Goal: Task Accomplishment & Management: Manage account settings

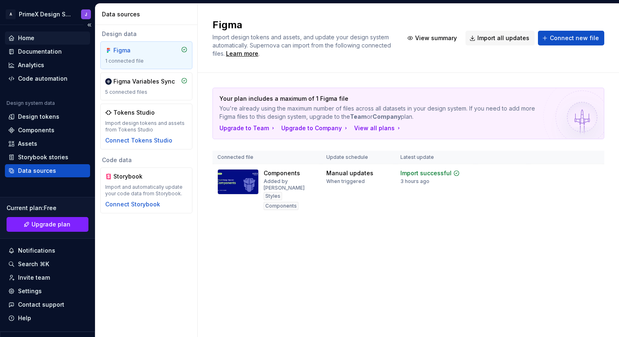
click at [31, 38] on div "Home" at bounding box center [26, 38] width 16 height 8
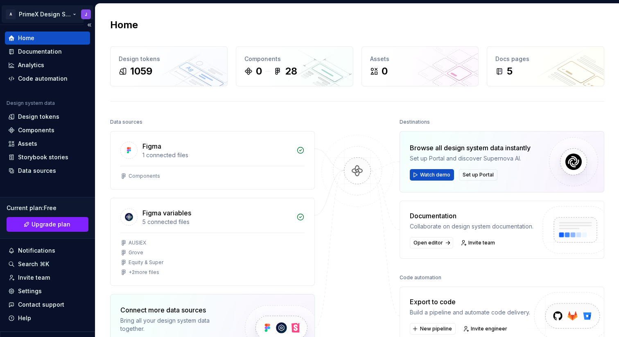
click at [38, 12] on html "A PrimeX Design System J Home Documentation Analytics Code automation Design sy…" at bounding box center [309, 168] width 619 height 337
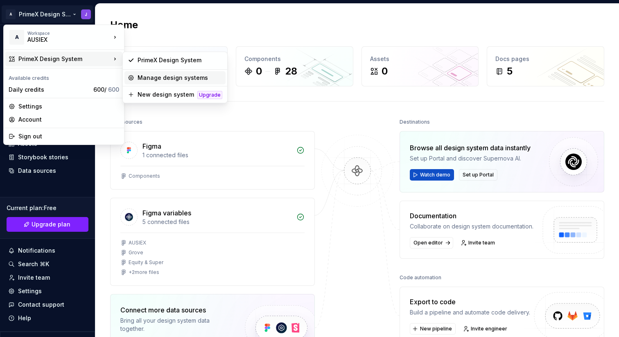
click at [164, 79] on div "Manage design systems" at bounding box center [179, 78] width 85 height 8
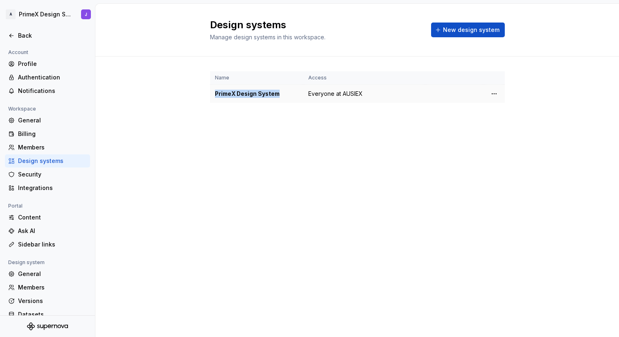
drag, startPoint x: 277, startPoint y: 93, endPoint x: 209, endPoint y: 93, distance: 67.5
click at [210, 93] on td "PrimeX Design System" at bounding box center [256, 94] width 93 height 18
copy div "PrimeX Design System"
click at [389, 151] on div "Design systems Manage design systems in this workspace. New design system Name …" at bounding box center [356, 170] width 523 height 333
click at [495, 93] on html "A PrimeX Design System J Back Account Profile Authentication Notifications Work…" at bounding box center [309, 168] width 619 height 337
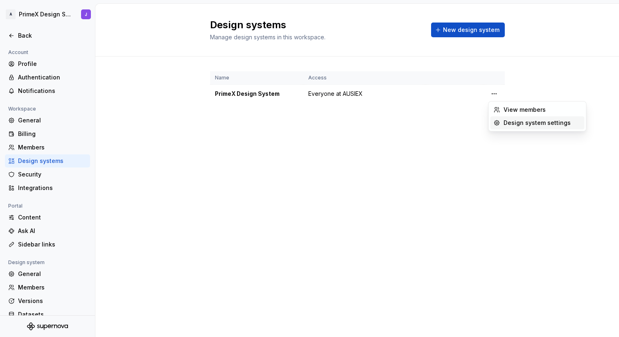
click at [506, 122] on div "Design system settings" at bounding box center [542, 123] width 78 height 8
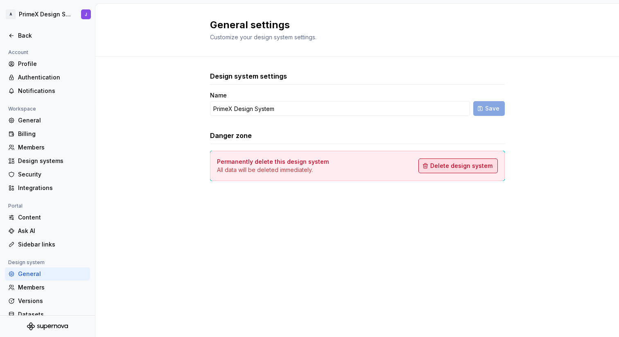
click at [450, 169] on span "Delete design system" at bounding box center [461, 166] width 62 height 8
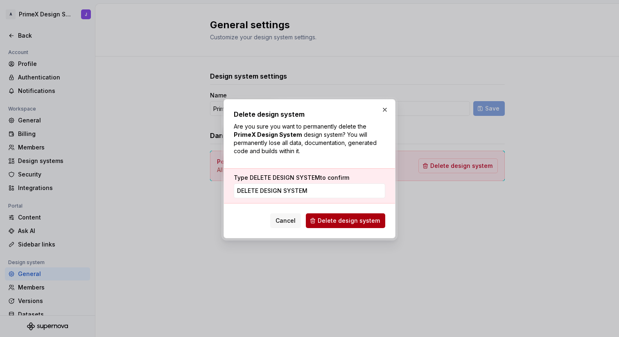
type input "DELETE DESIGN SYSTEM"
click at [343, 219] on span "Delete design system" at bounding box center [349, 220] width 62 height 8
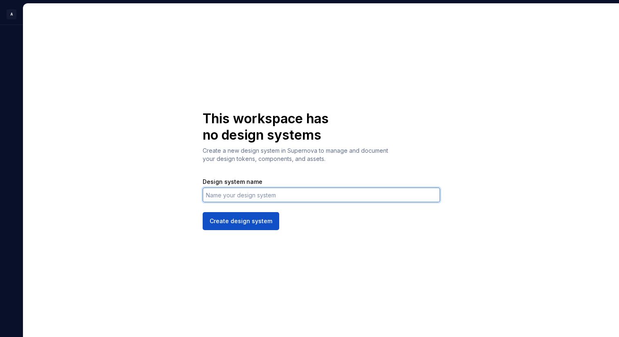
click at [287, 199] on input "Design system name" at bounding box center [321, 194] width 237 height 15
paste input "PrimeX Design System"
type input "PrimeX Design System"
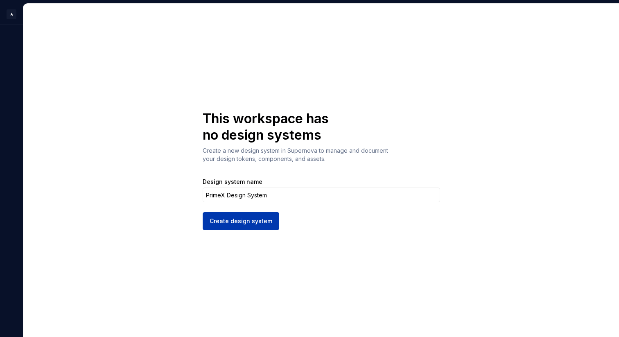
click at [261, 221] on span "Create design system" at bounding box center [240, 221] width 63 height 8
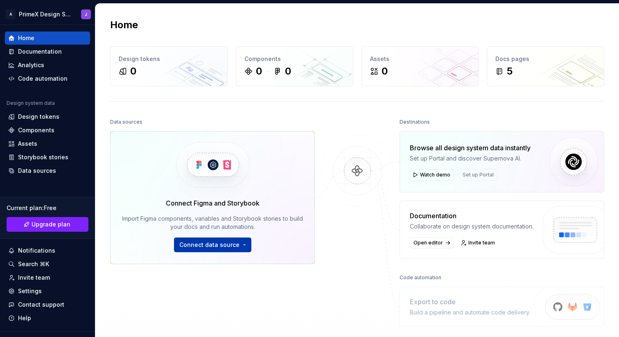
click at [238, 246] on button "Connect data source" at bounding box center [212, 244] width 77 height 15
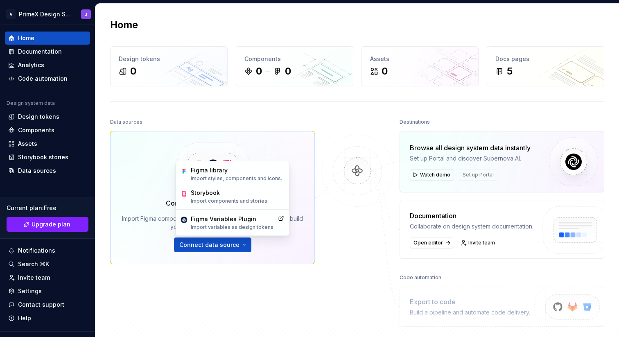
click at [327, 255] on div at bounding box center [357, 221] width 82 height 210
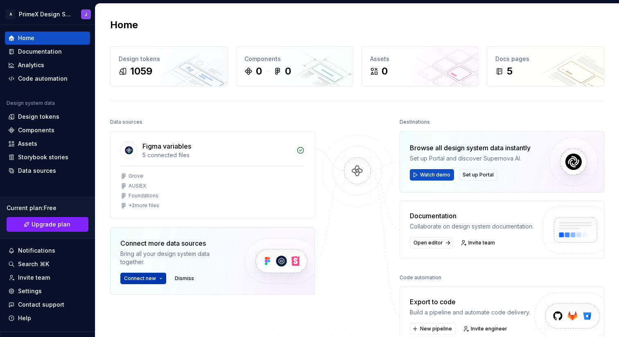
click at [160, 279] on button "Connect new" at bounding box center [143, 278] width 46 height 11
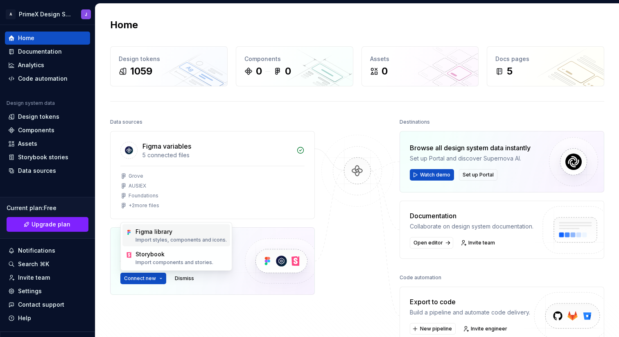
click at [167, 239] on p "Import styles, components and icons." at bounding box center [180, 240] width 91 height 7
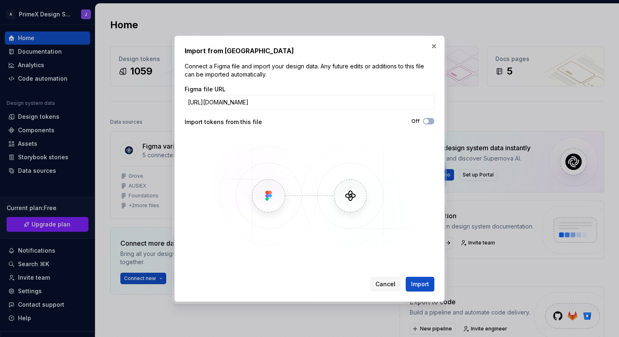
scroll to position [0, 85]
type input "[URL][DOMAIN_NAME]"
click at [426, 120] on span "button" at bounding box center [425, 121] width 5 height 5
click at [421, 280] on span "Import" at bounding box center [420, 284] width 18 height 8
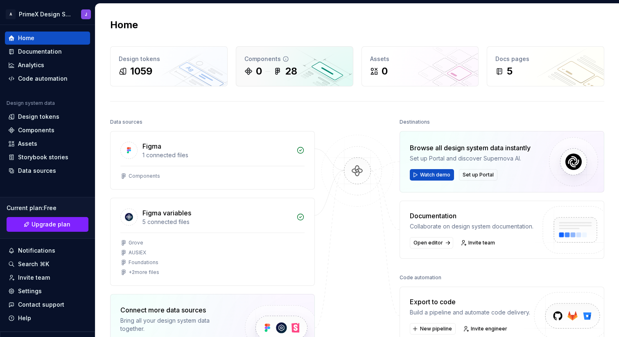
click at [300, 76] on div "0 28" at bounding box center [294, 71] width 100 height 13
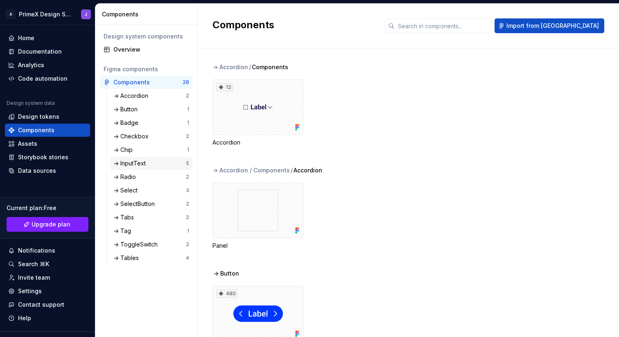
click at [145, 161] on div "-> InputText" at bounding box center [131, 163] width 36 height 8
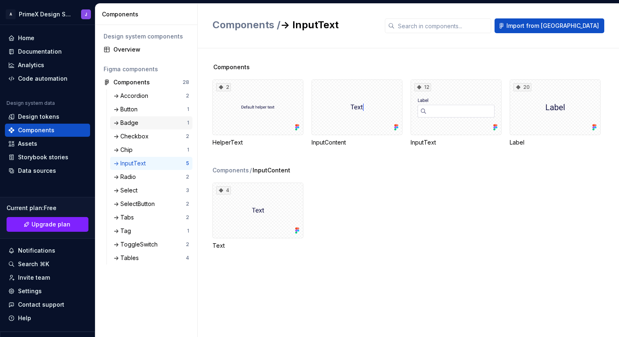
click at [144, 123] on div "-> Badge" at bounding box center [150, 123] width 74 height 8
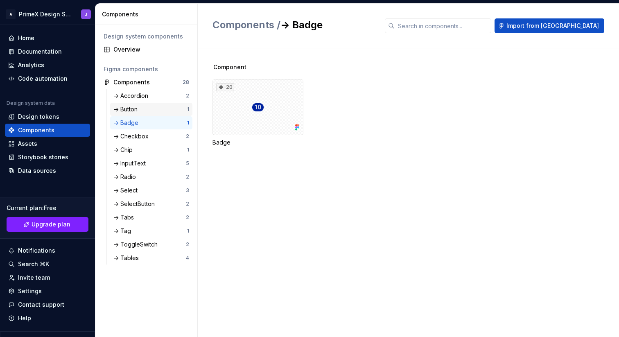
click at [146, 106] on div "-> Button" at bounding box center [150, 109] width 74 height 8
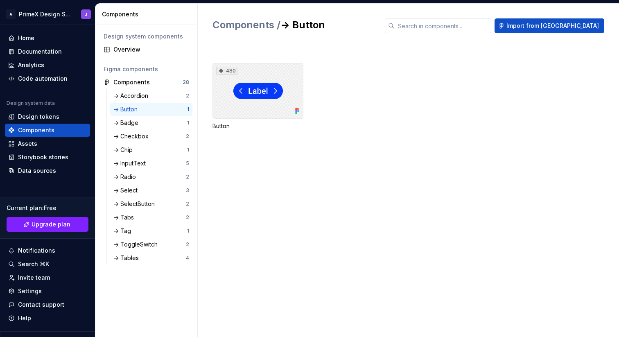
click at [249, 104] on div "480" at bounding box center [257, 91] width 91 height 56
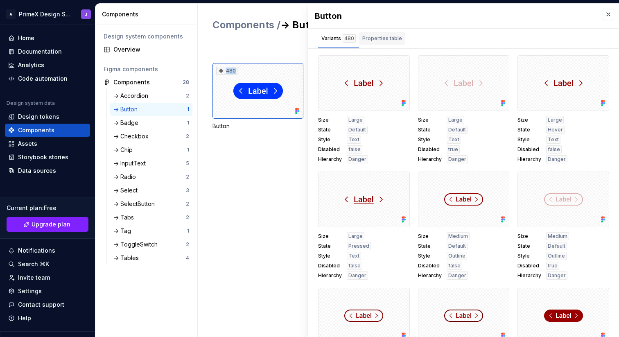
click at [376, 36] on div "Properties table" at bounding box center [382, 38] width 40 height 8
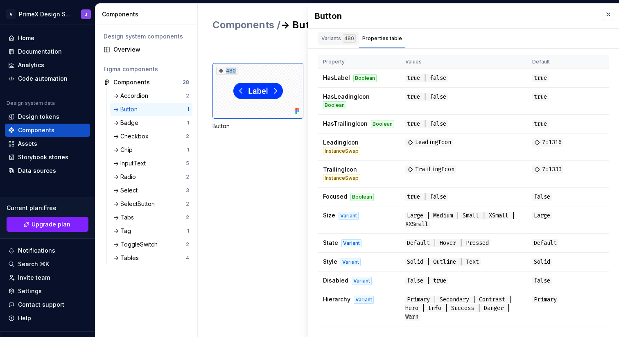
click at [336, 38] on div "Variants 480" at bounding box center [338, 38] width 34 height 8
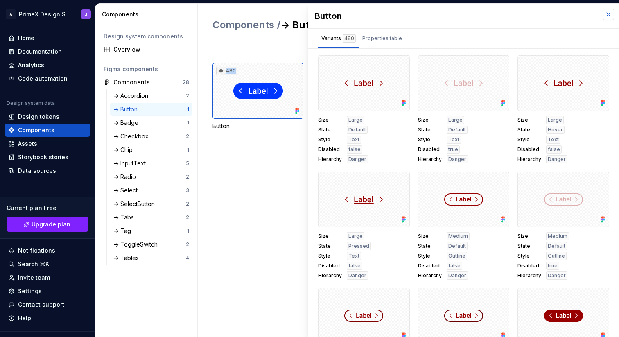
click at [607, 15] on button "button" at bounding box center [607, 14] width 11 height 11
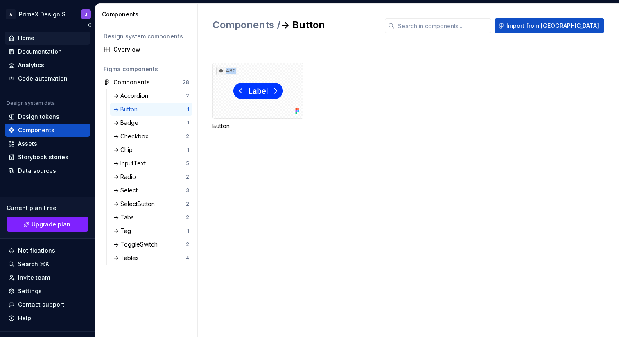
click at [51, 38] on div "Home" at bounding box center [47, 38] width 79 height 8
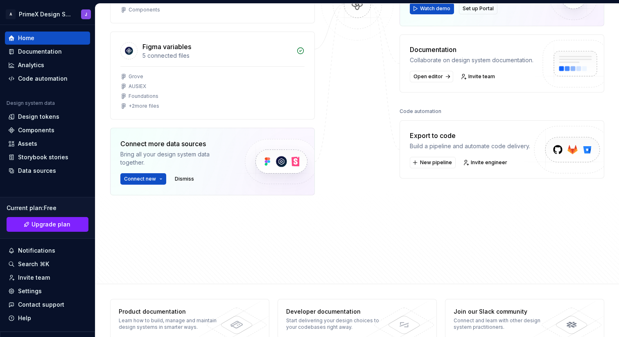
scroll to position [183, 0]
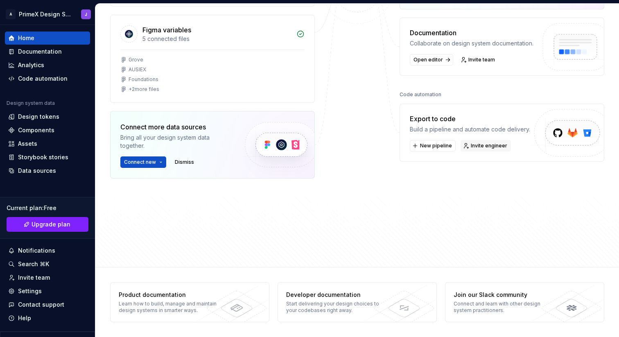
click at [485, 145] on span "Invite engineer" at bounding box center [489, 145] width 36 height 7
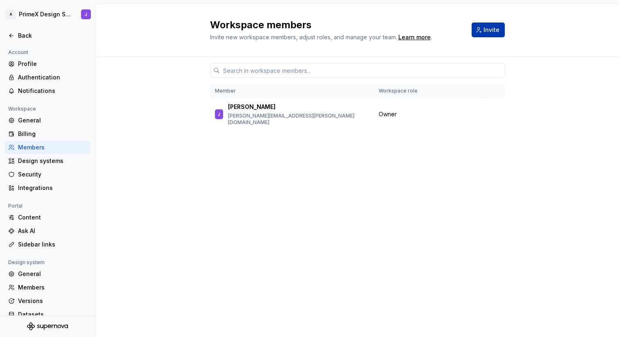
click at [488, 30] on span "Invite" at bounding box center [491, 30] width 16 height 8
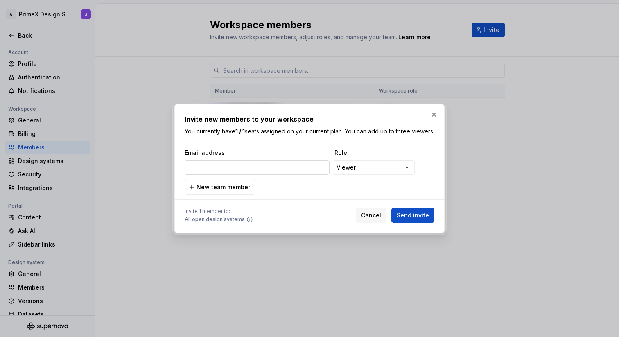
type input "[PERSON_NAME][EMAIL_ADDRESS][PERSON_NAME][DOMAIN_NAME]"
click at [372, 173] on div "**********" at bounding box center [309, 168] width 619 height 337
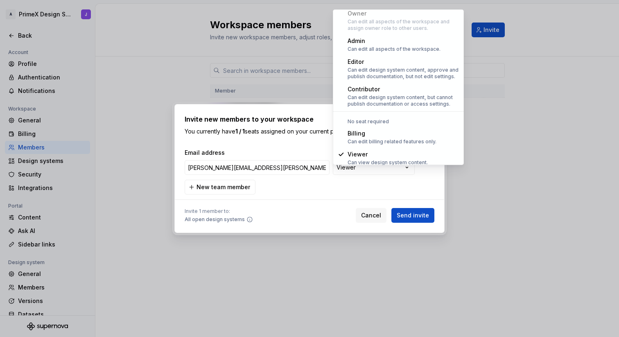
scroll to position [23, 0]
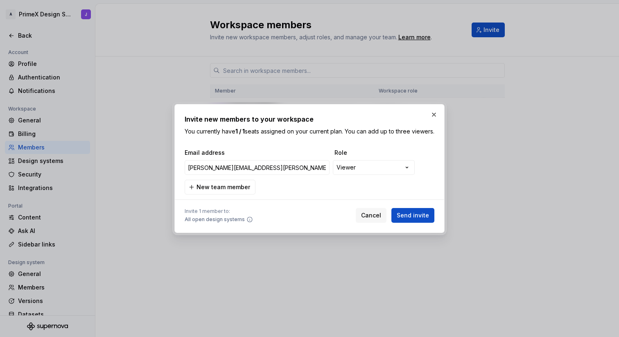
click at [306, 139] on div "**********" at bounding box center [309, 168] width 619 height 337
click at [412, 219] on span "Send invite" at bounding box center [412, 215] width 32 height 8
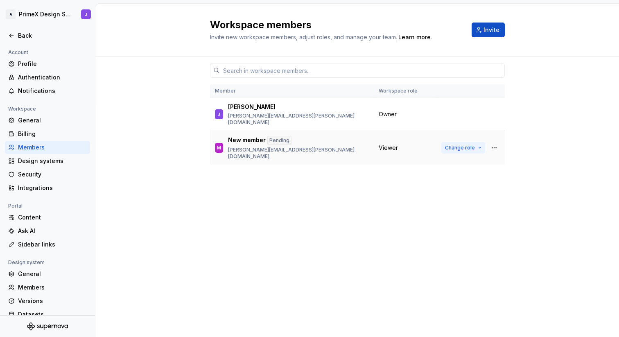
click at [480, 142] on button "Change role" at bounding box center [463, 147] width 44 height 11
click at [282, 195] on div "Member Workspace role J Jerry gerald.robinette@ausiex.com.au Owner M New member…" at bounding box center [357, 180] width 295 height 249
